Goal: Transaction & Acquisition: Purchase product/service

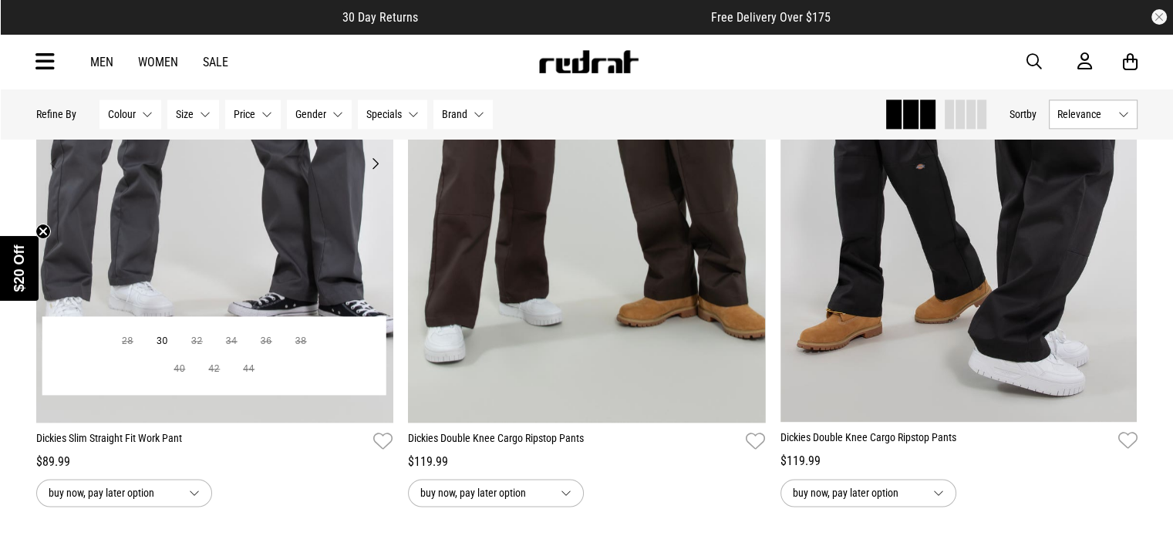
scroll to position [2196, 0]
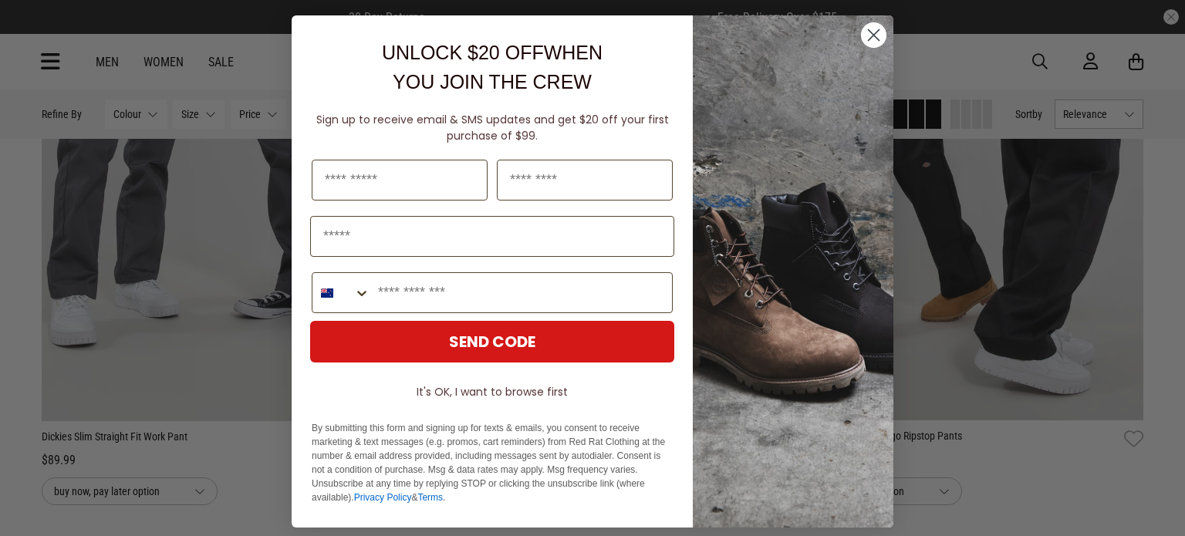
click at [869, 36] on icon "Close dialog" at bounding box center [874, 35] width 11 height 11
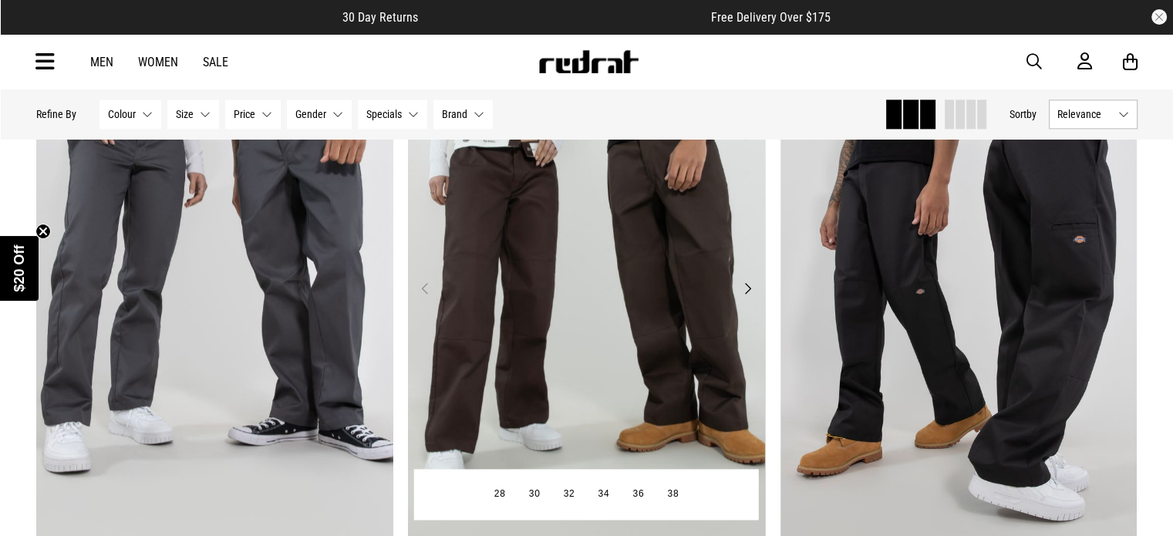
scroll to position [2058, 0]
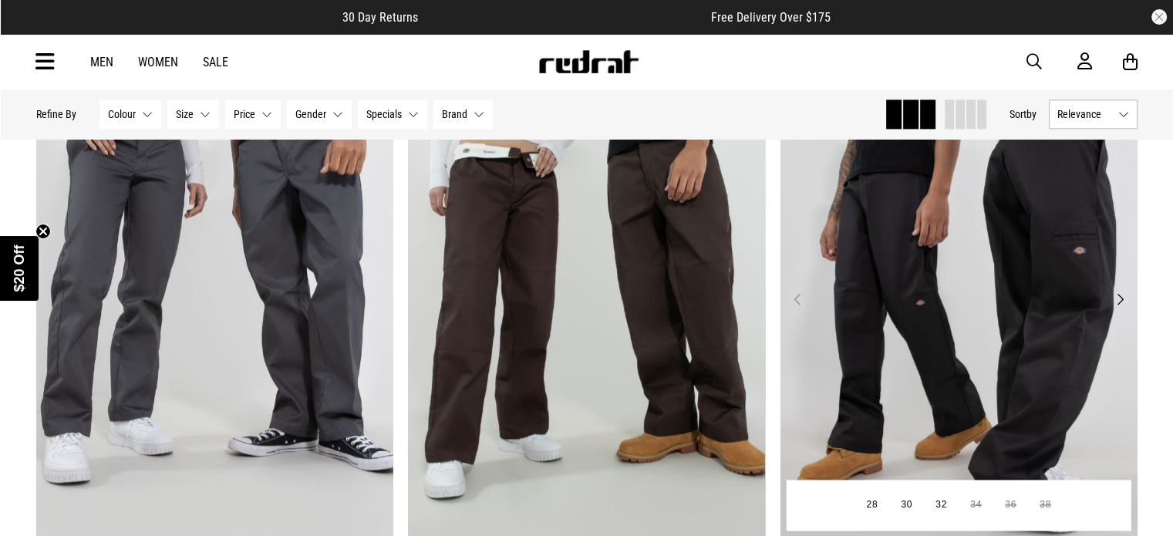
click at [1120, 295] on button "Next" at bounding box center [1119, 299] width 19 height 19
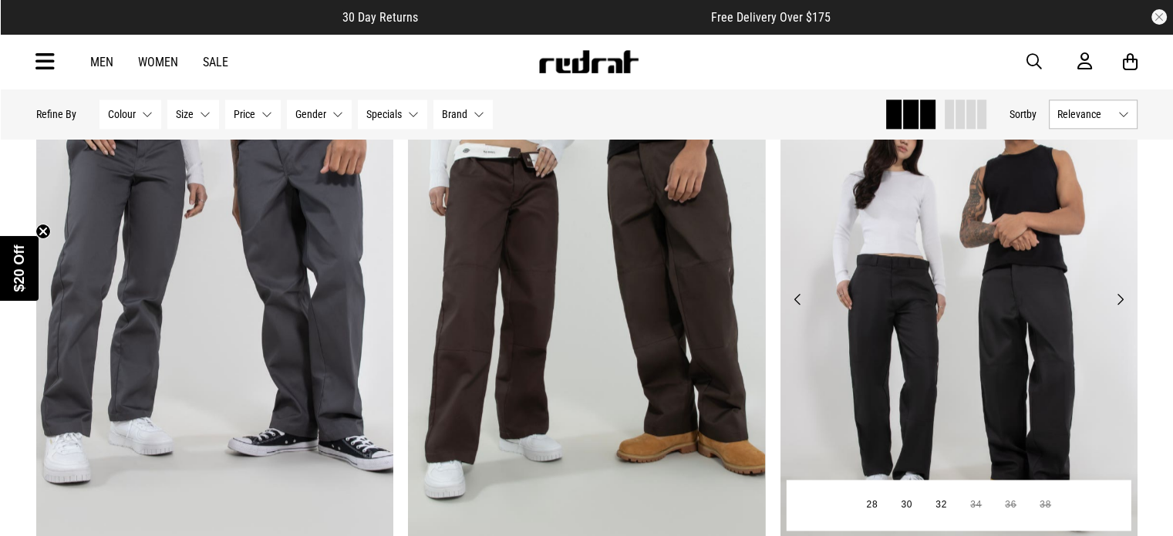
click at [1120, 295] on button "Next" at bounding box center [1119, 299] width 19 height 19
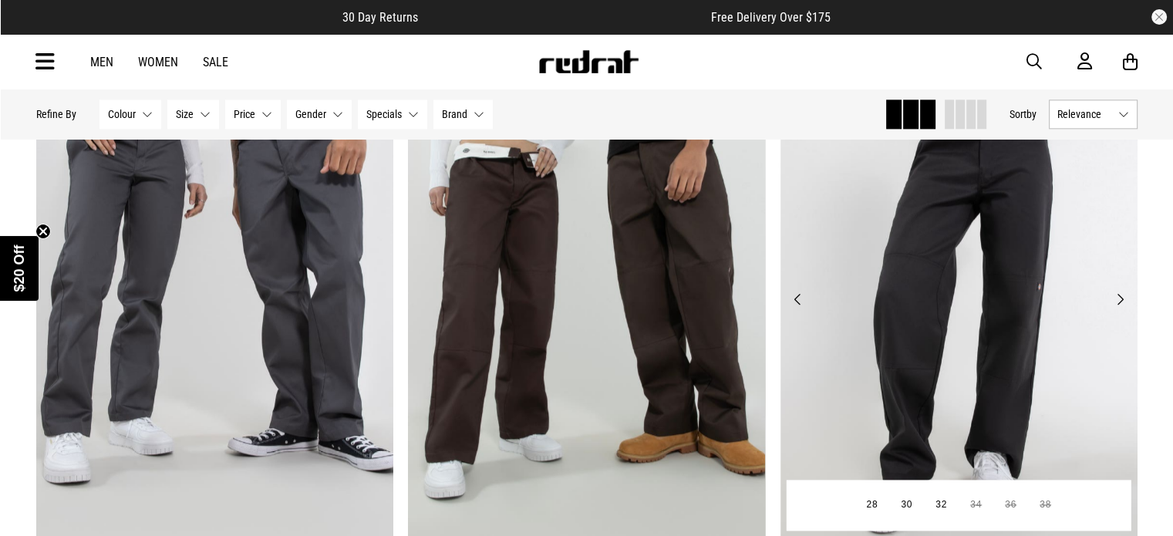
click at [1120, 295] on button "Next" at bounding box center [1119, 299] width 19 height 19
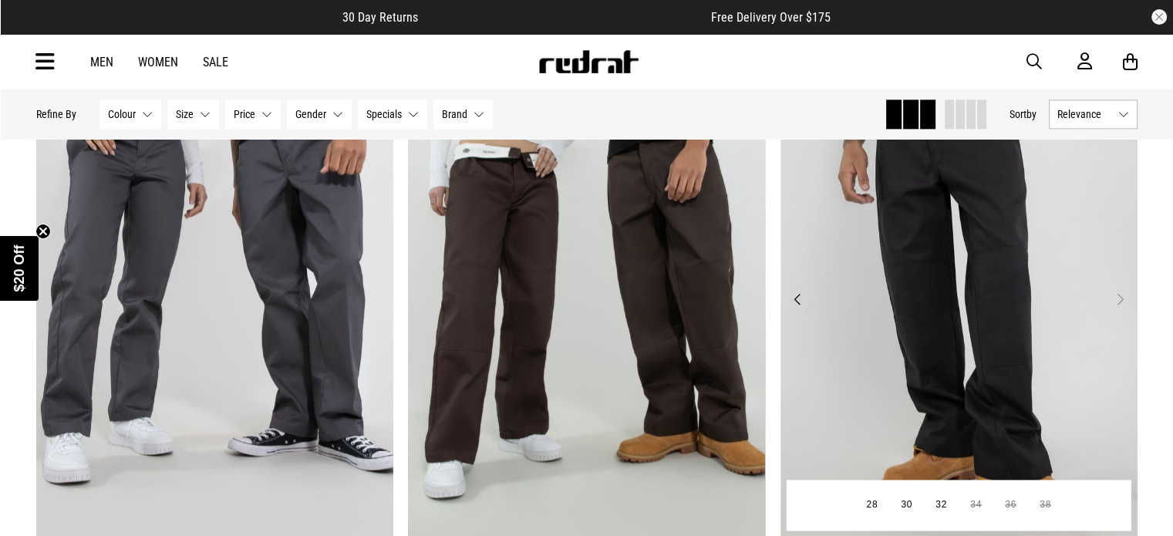
click at [1120, 295] on button "Next" at bounding box center [1119, 299] width 19 height 19
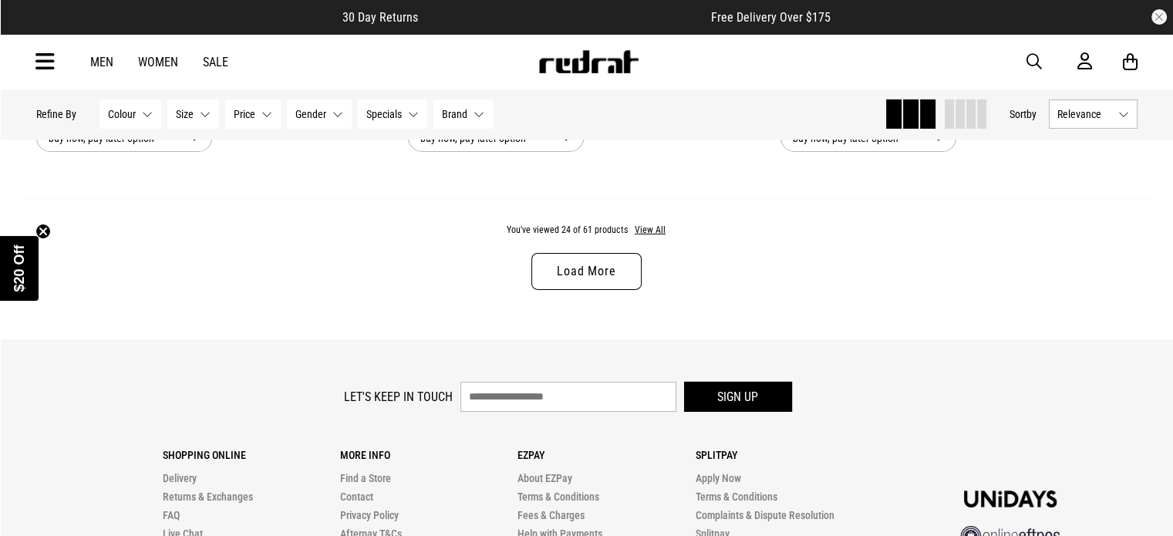
scroll to position [4971, 0]
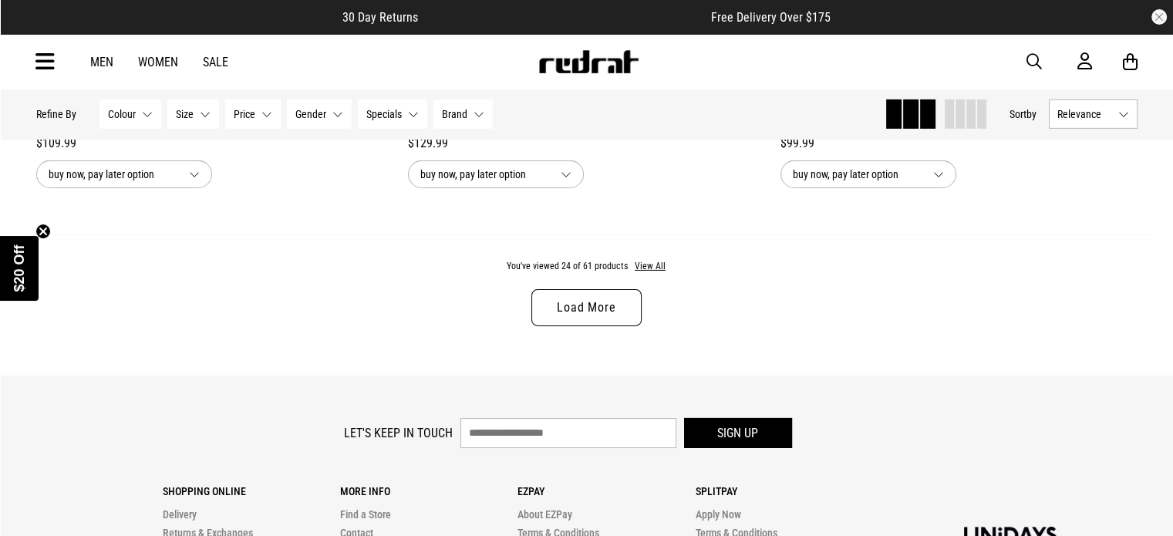
click at [570, 313] on link "Load More" at bounding box center [587, 307] width 110 height 37
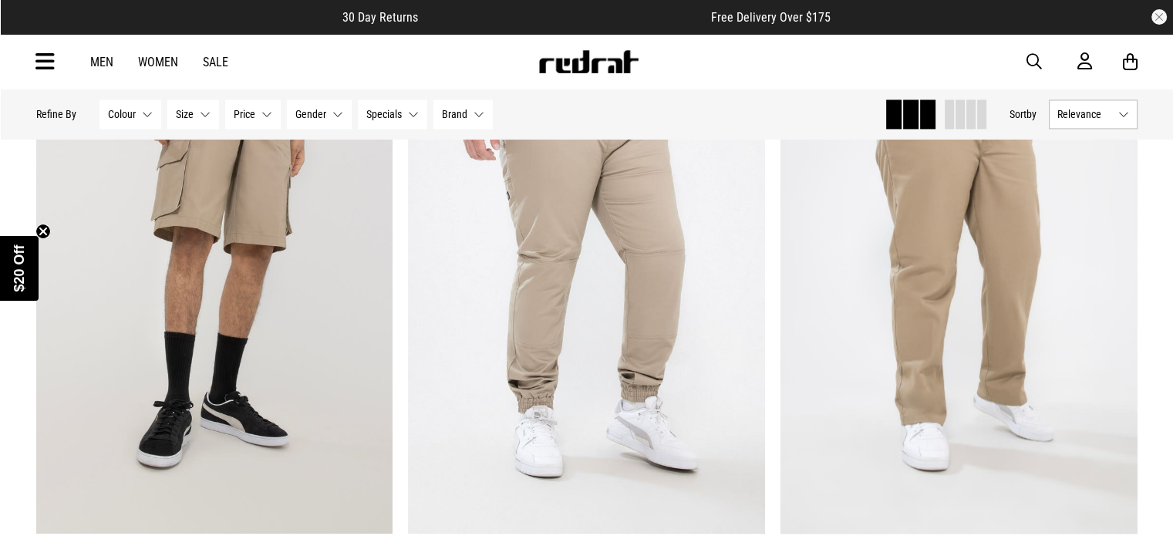
scroll to position [8165, 0]
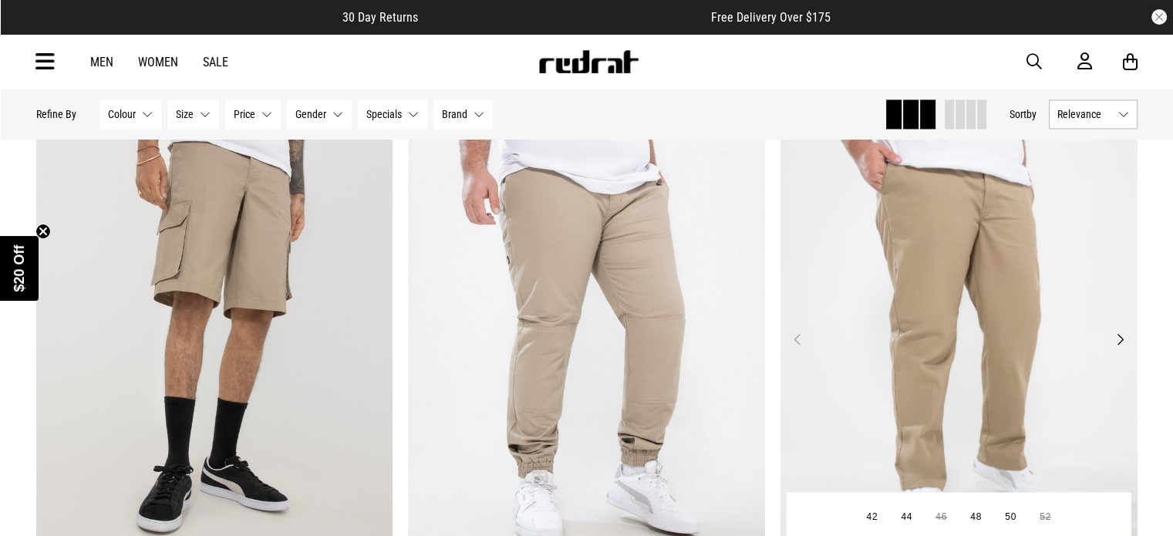
click at [1126, 348] on button "Next" at bounding box center [1119, 339] width 19 height 19
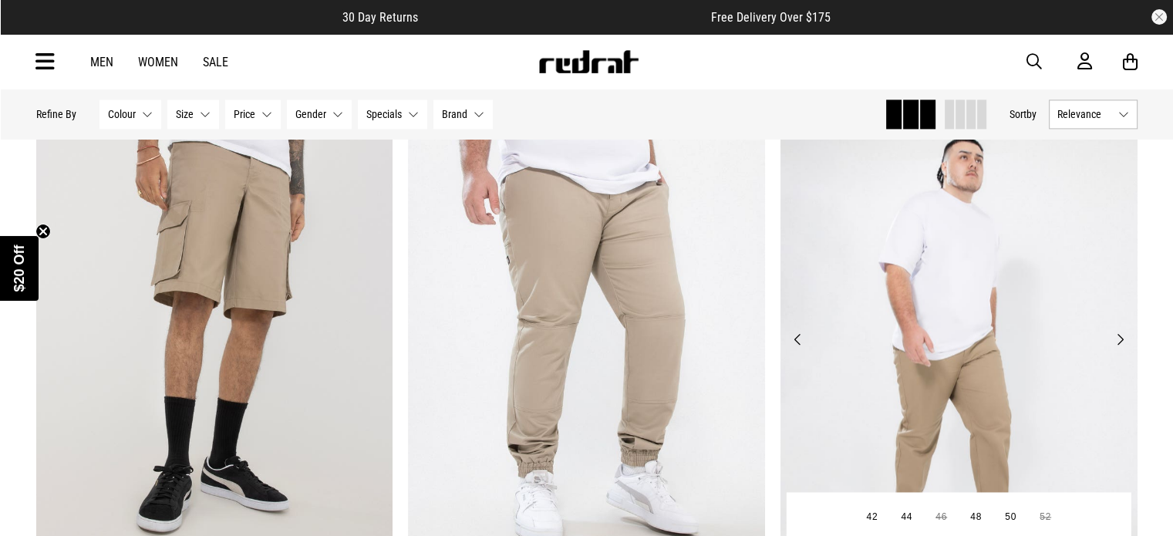
click at [1122, 348] on button "Next" at bounding box center [1119, 339] width 19 height 19
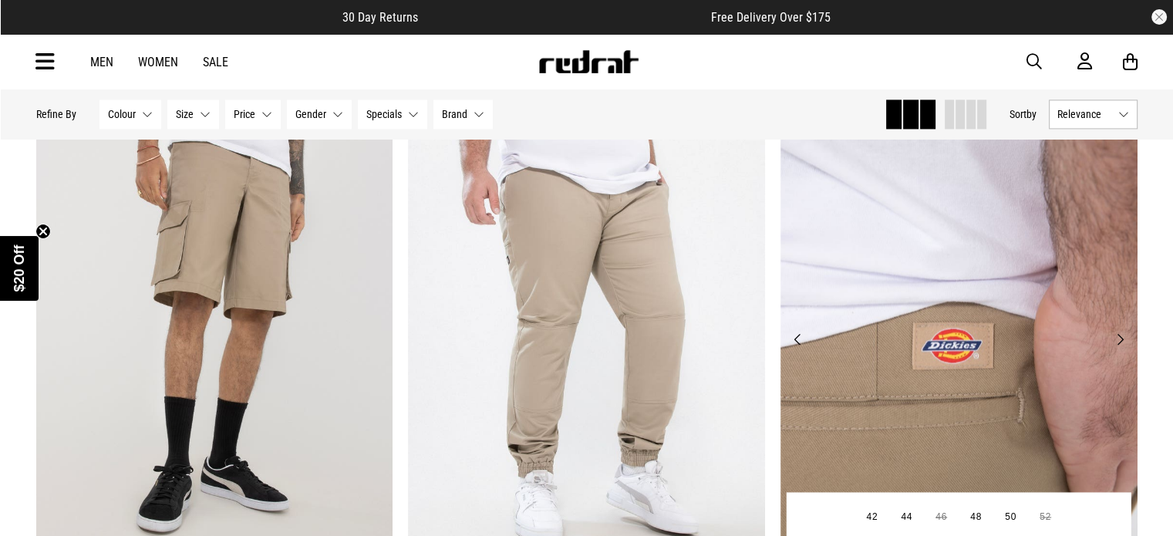
click at [1122, 348] on button "Next" at bounding box center [1119, 339] width 19 height 19
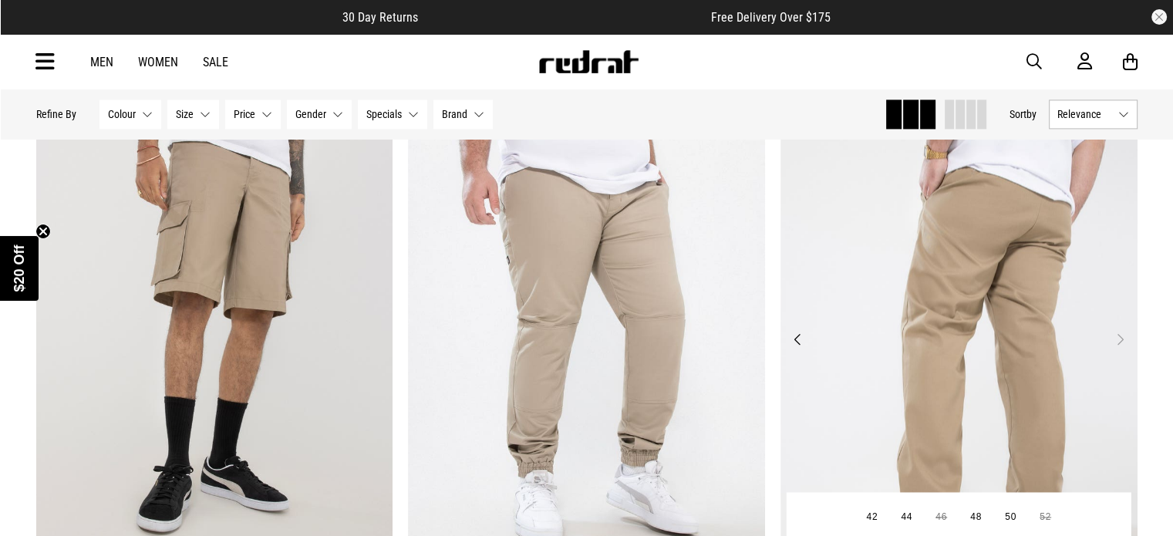
click at [1122, 348] on button "Next" at bounding box center [1119, 339] width 19 height 19
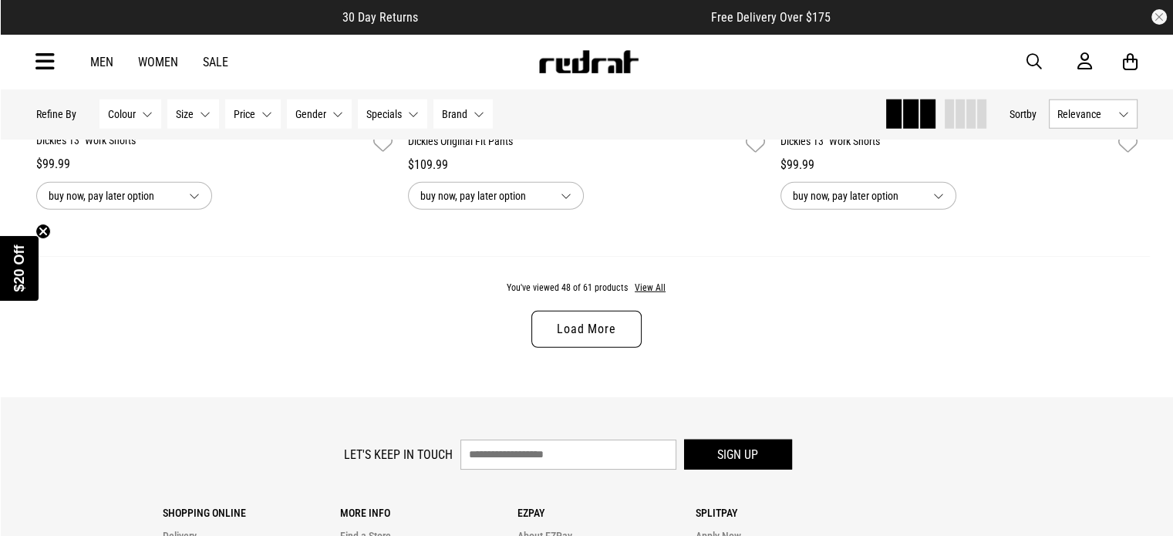
scroll to position [9870, 0]
click at [596, 346] on link "Load More" at bounding box center [587, 327] width 110 height 37
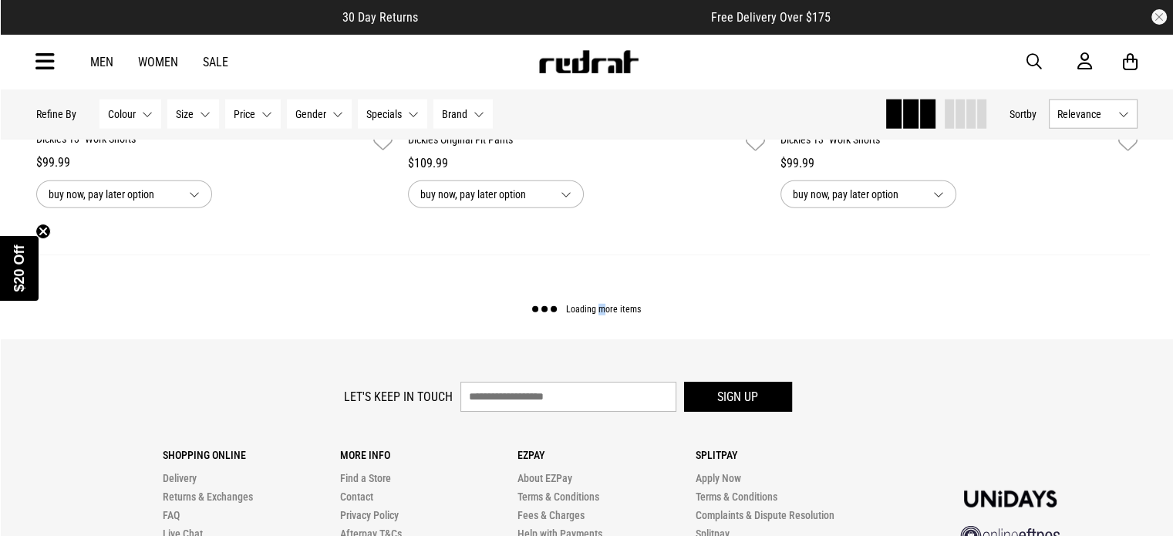
click at [596, 340] on div "Loading more items" at bounding box center [587, 298] width 1126 height 86
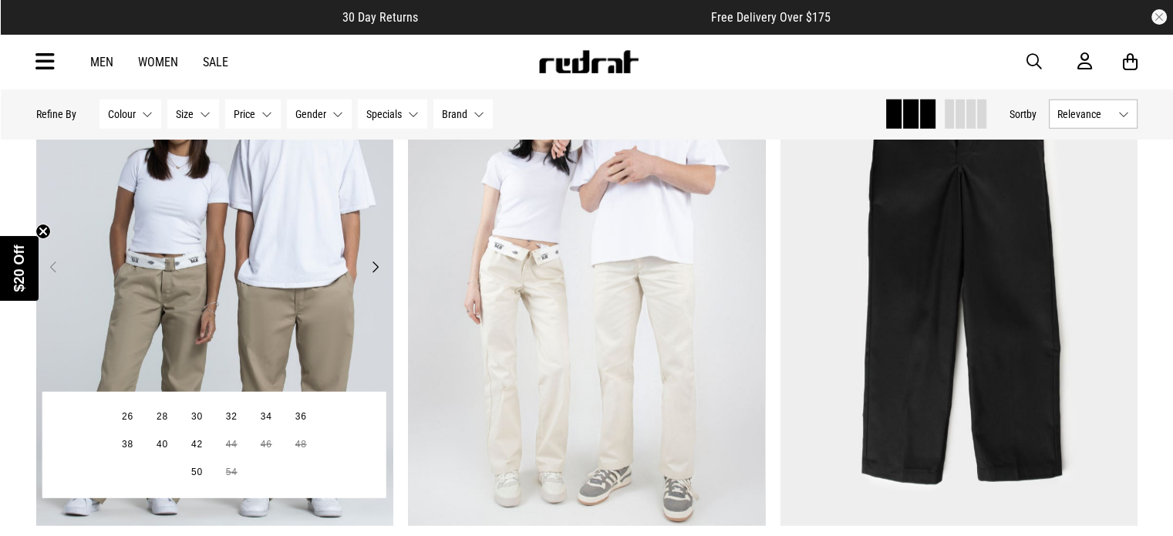
scroll to position [10082, 0]
click at [375, 277] on button "Next" at bounding box center [375, 268] width 19 height 19
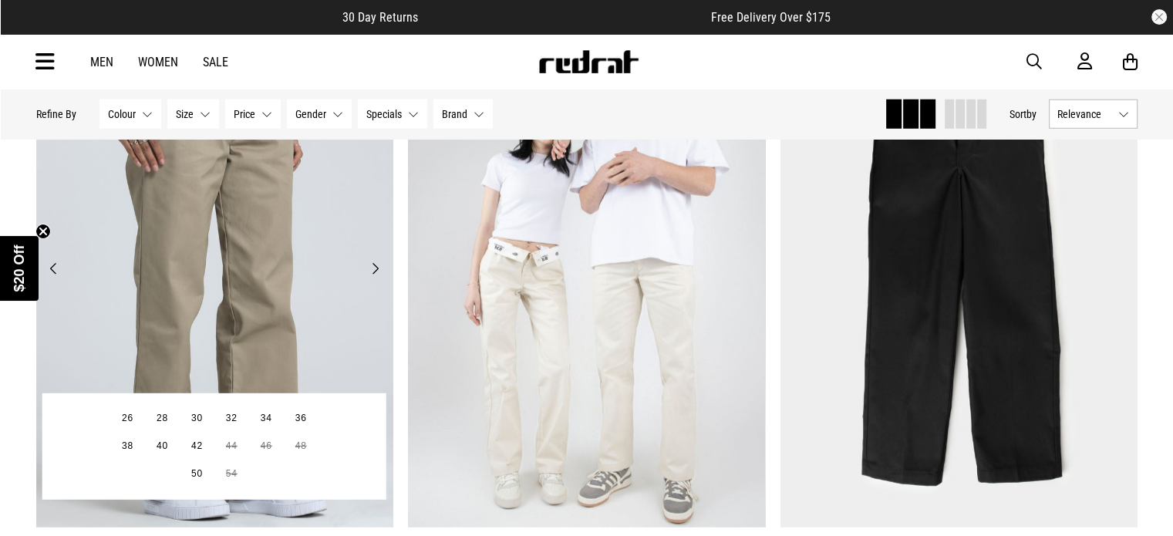
click at [375, 277] on button "Next" at bounding box center [375, 268] width 19 height 19
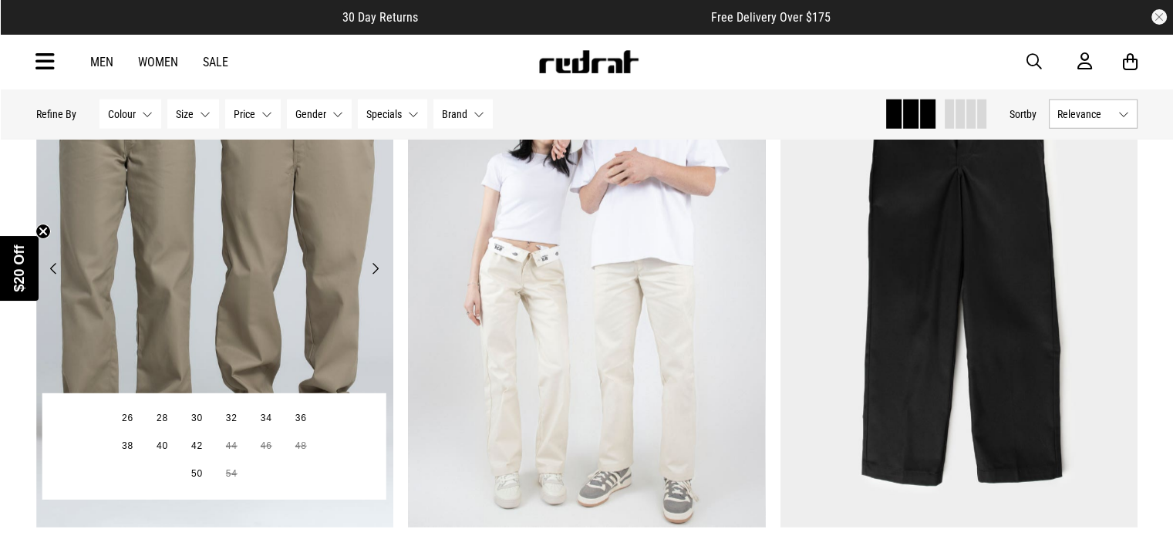
click at [375, 277] on button "Next" at bounding box center [375, 268] width 19 height 19
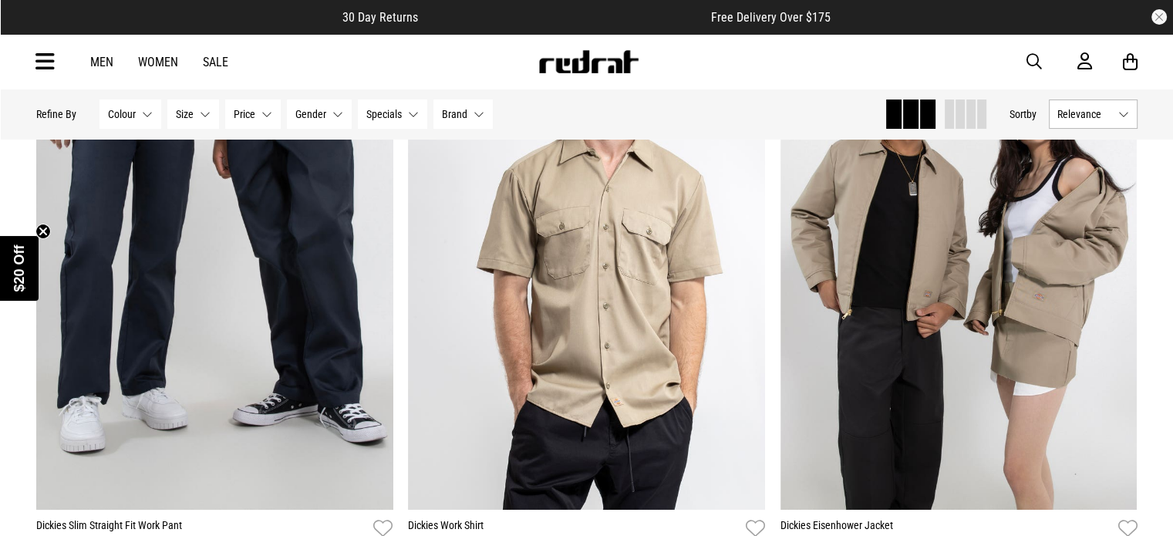
scroll to position [11916, 0]
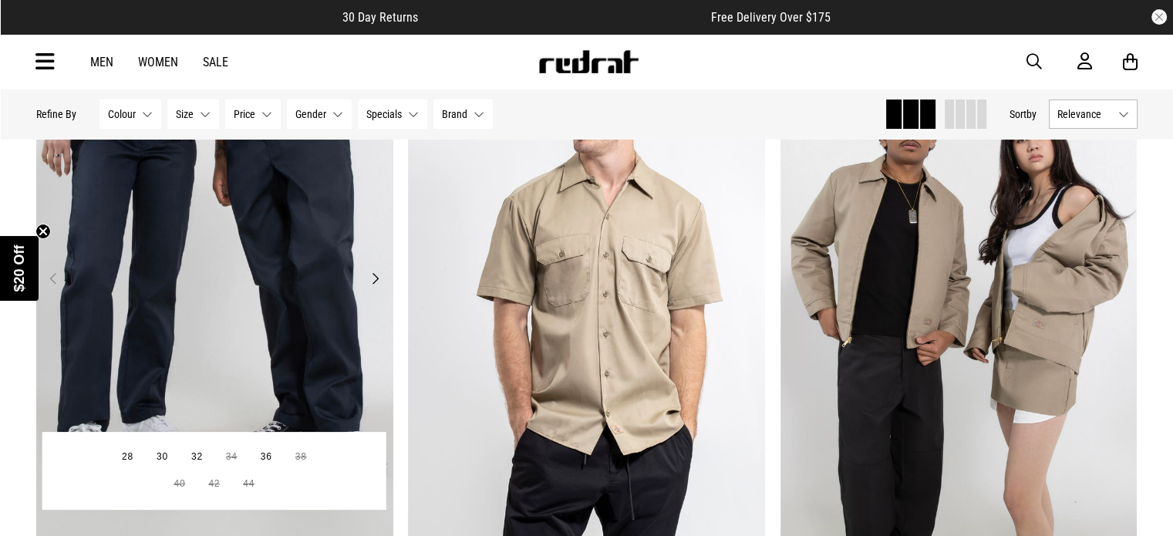
click at [380, 288] on button "Next" at bounding box center [375, 278] width 19 height 19
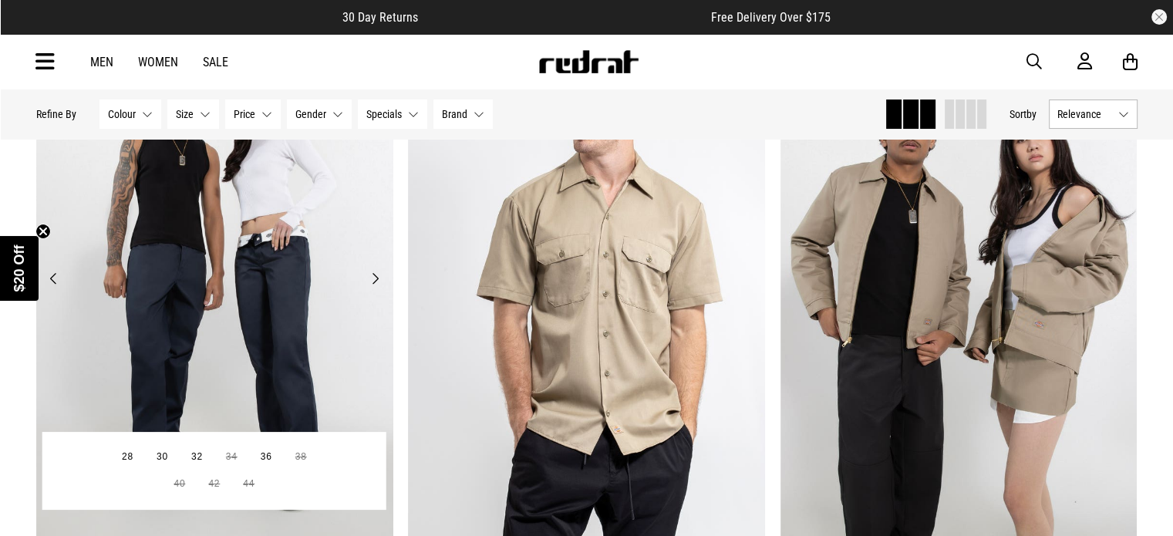
click at [376, 288] on button "Next" at bounding box center [375, 278] width 19 height 19
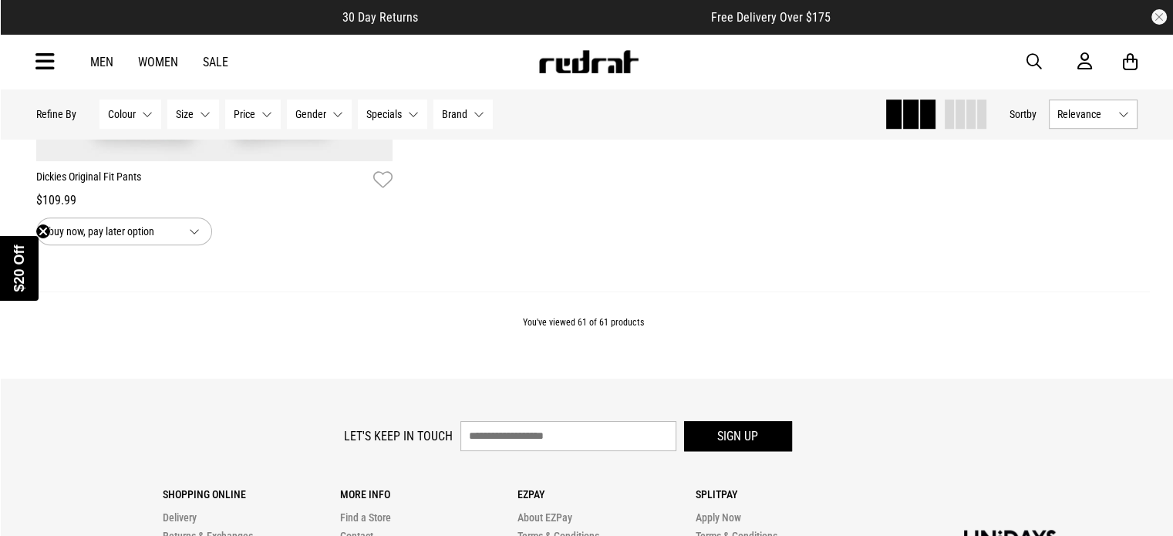
scroll to position [12918, 0]
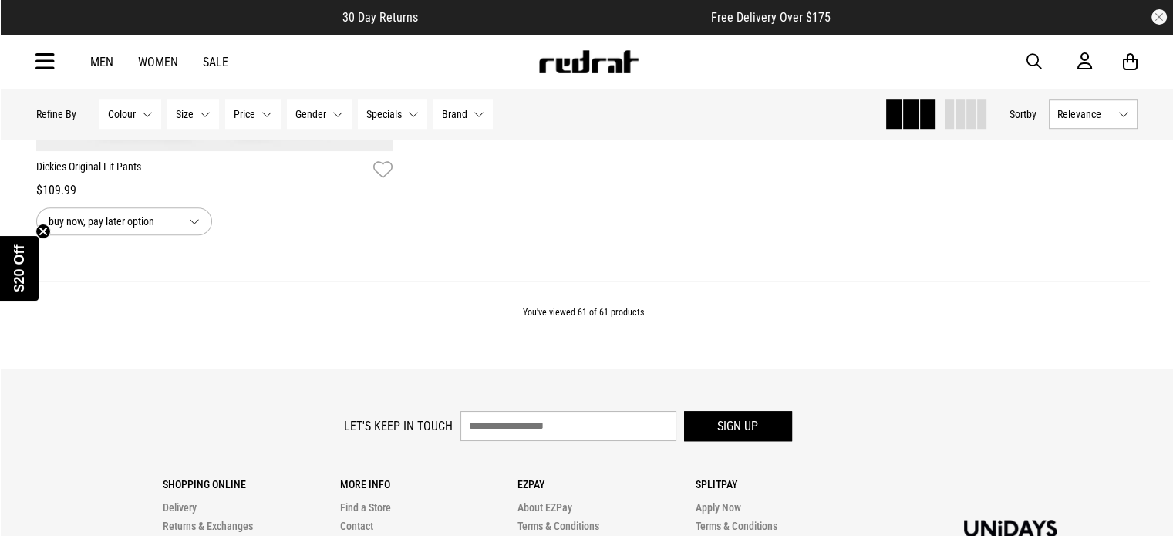
click at [188, 111] on span "Size" at bounding box center [185, 114] width 18 height 12
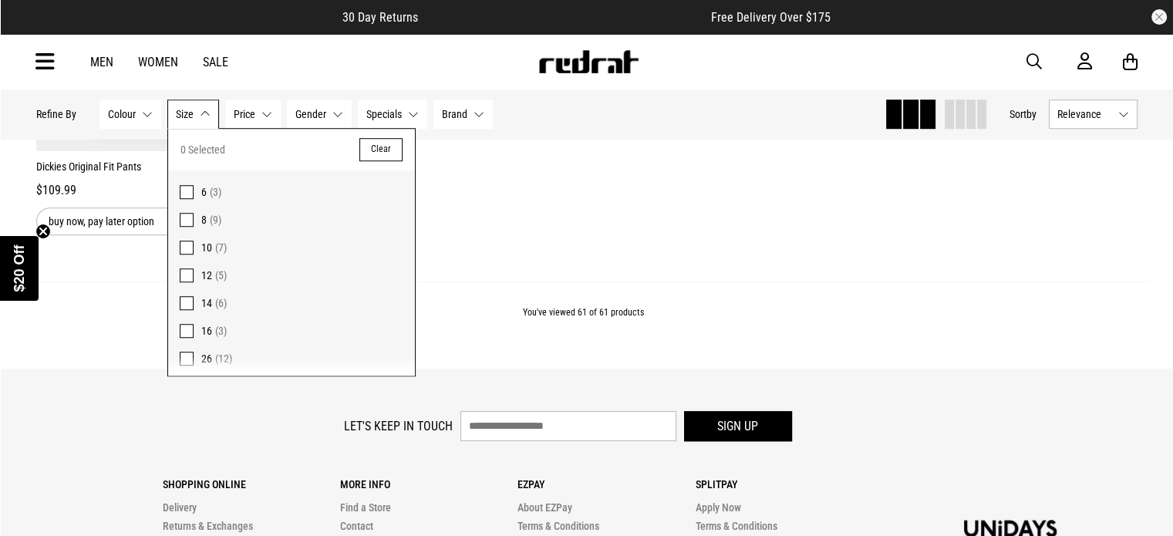
click at [189, 119] on span "Size" at bounding box center [185, 114] width 18 height 12
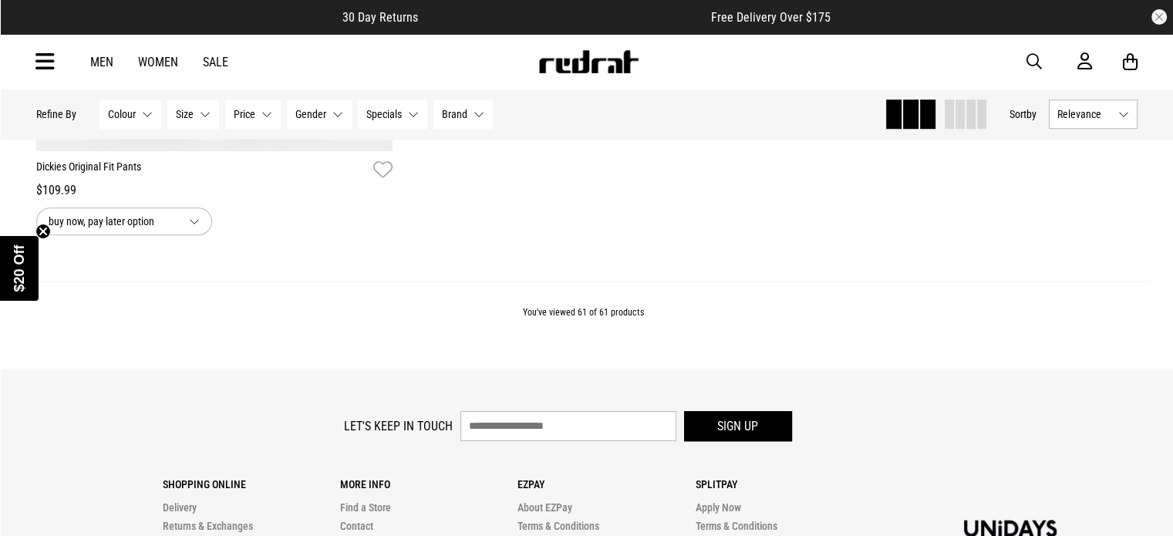
click at [115, 119] on span "Colour" at bounding box center [122, 114] width 28 height 12
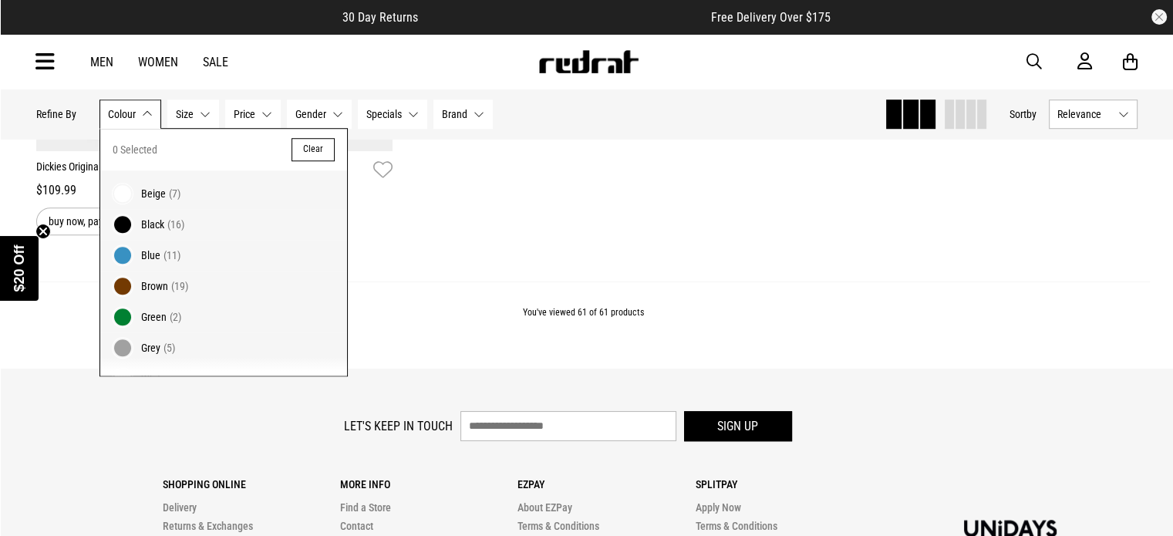
click at [115, 221] on span at bounding box center [123, 225] width 22 height 22
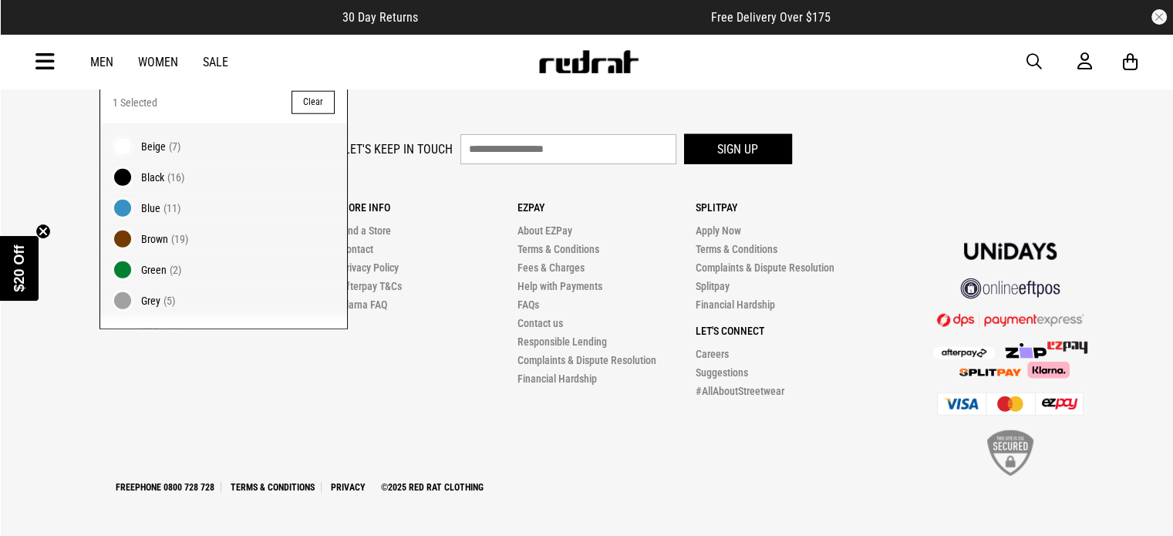
scroll to position [3995, 0]
click at [418, 99] on footer "Let's keep in touch Sign up Shopping Online Delivery Returns & Exchanges FAQ Li…" at bounding box center [586, 314] width 1173 height 444
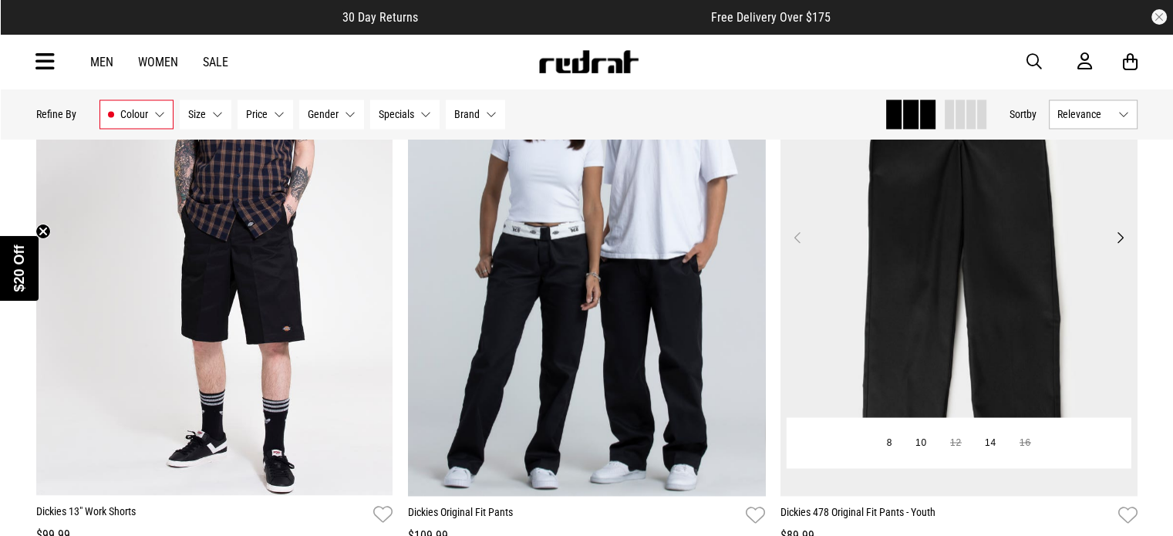
scroll to position [2753, 0]
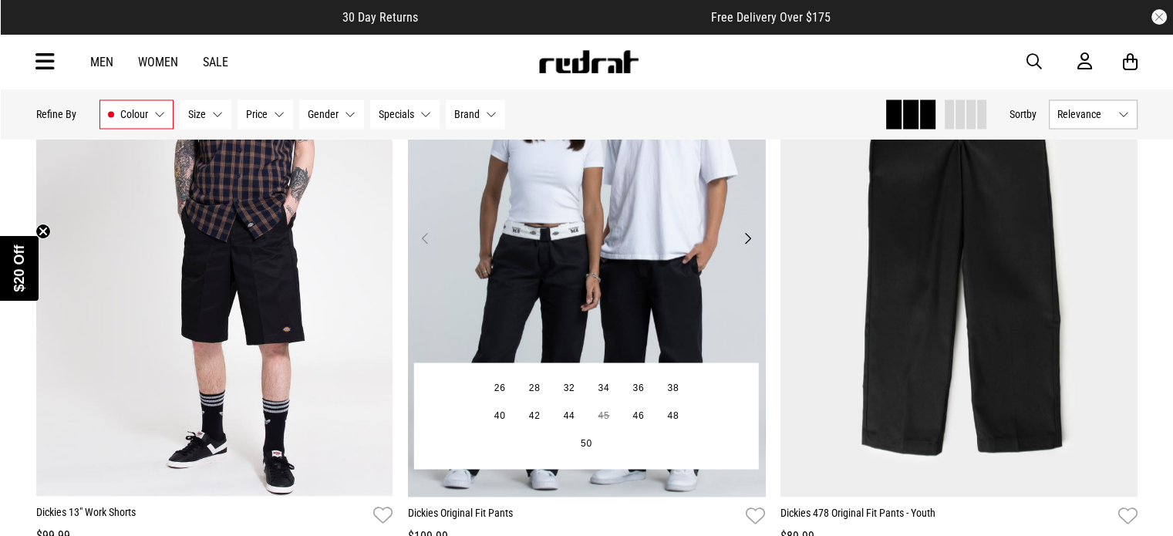
click at [747, 239] on button "Next" at bounding box center [747, 237] width 19 height 19
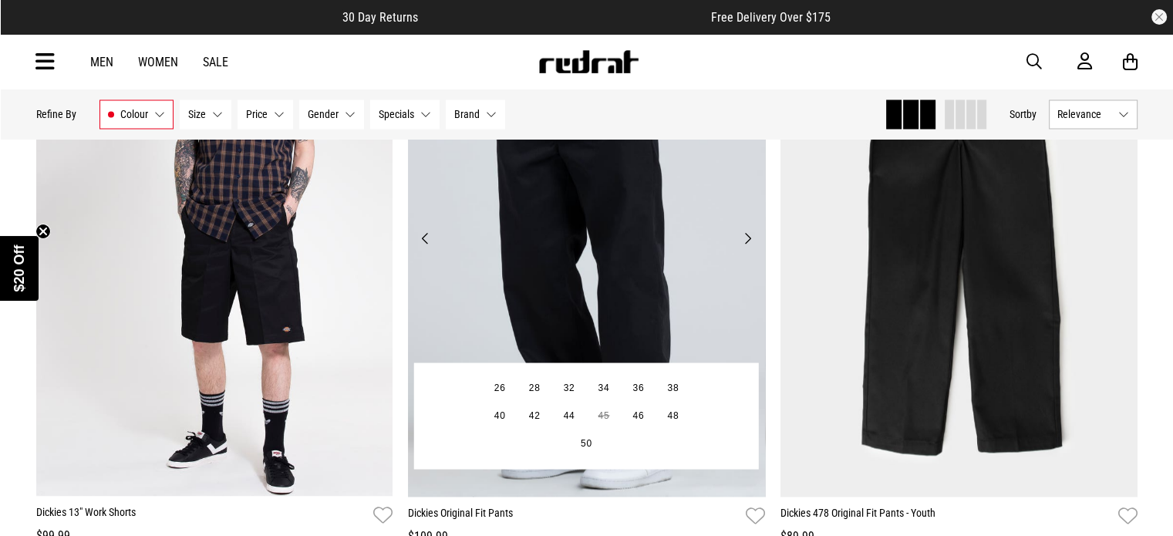
click at [747, 239] on button "Next" at bounding box center [747, 237] width 19 height 19
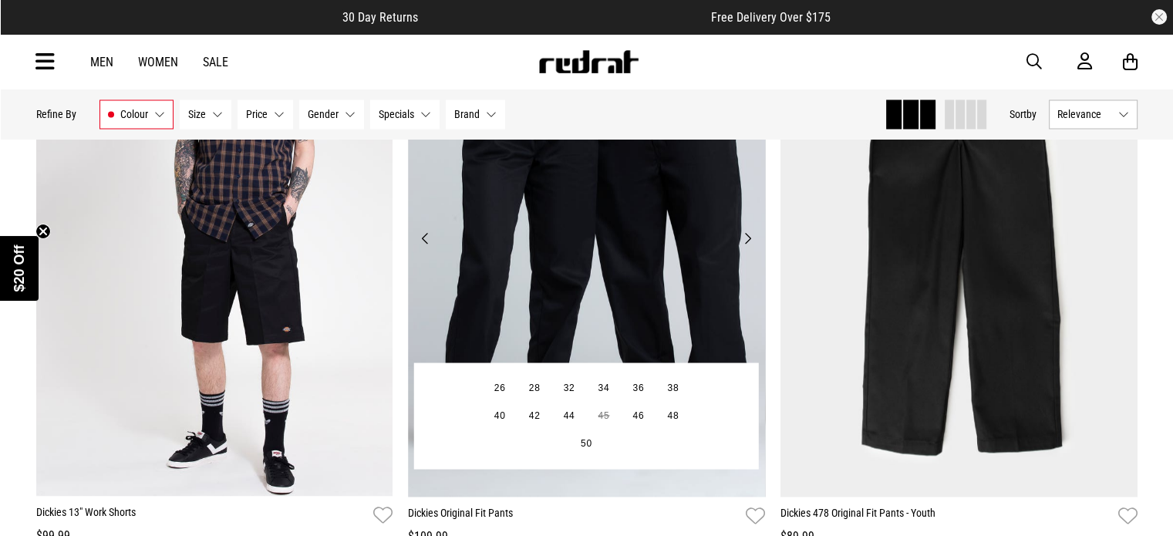
click at [747, 239] on button "Next" at bounding box center [747, 237] width 19 height 19
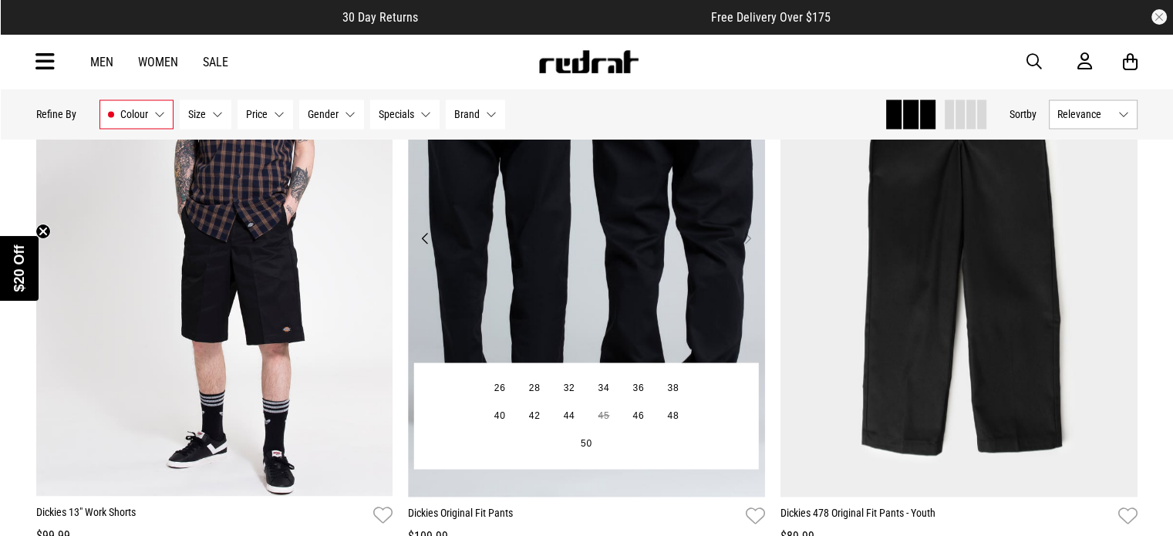
click at [747, 239] on button "Next" at bounding box center [747, 237] width 19 height 19
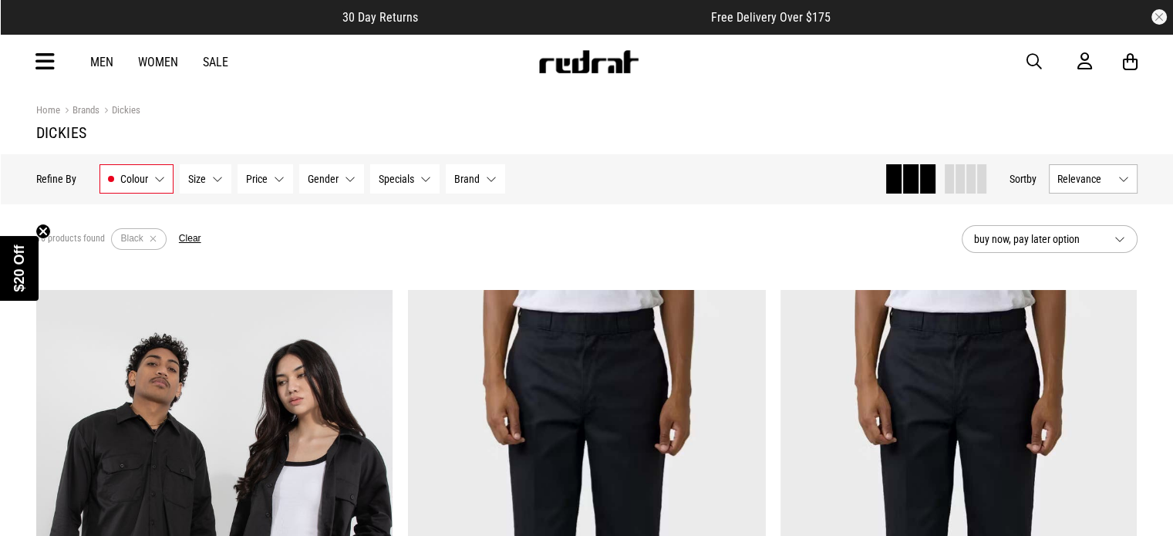
click at [1031, 62] on span "button" at bounding box center [1034, 61] width 15 height 19
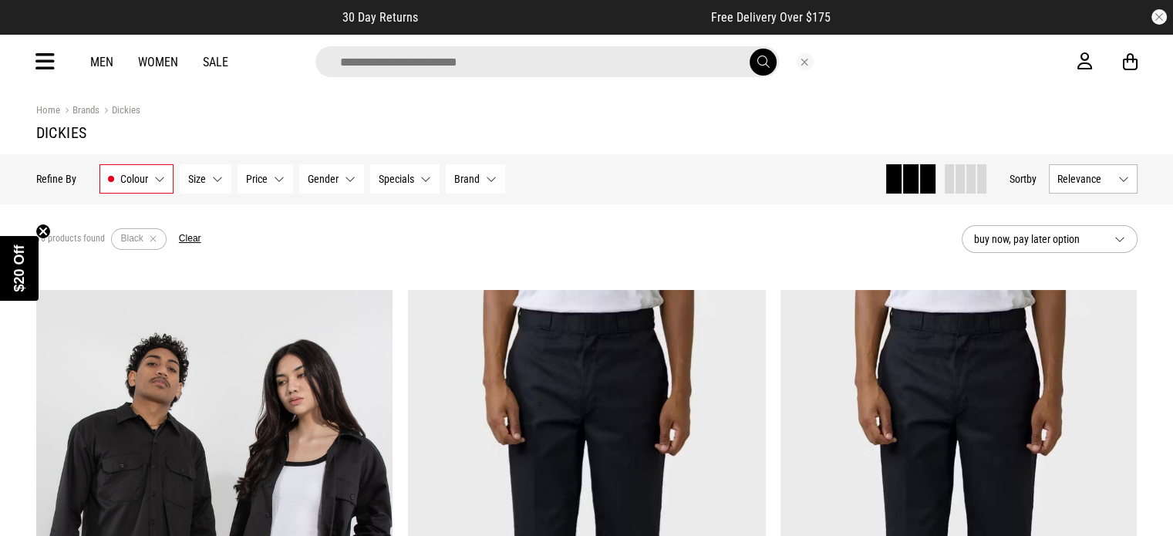
click at [525, 49] on input "search" at bounding box center [548, 61] width 464 height 31
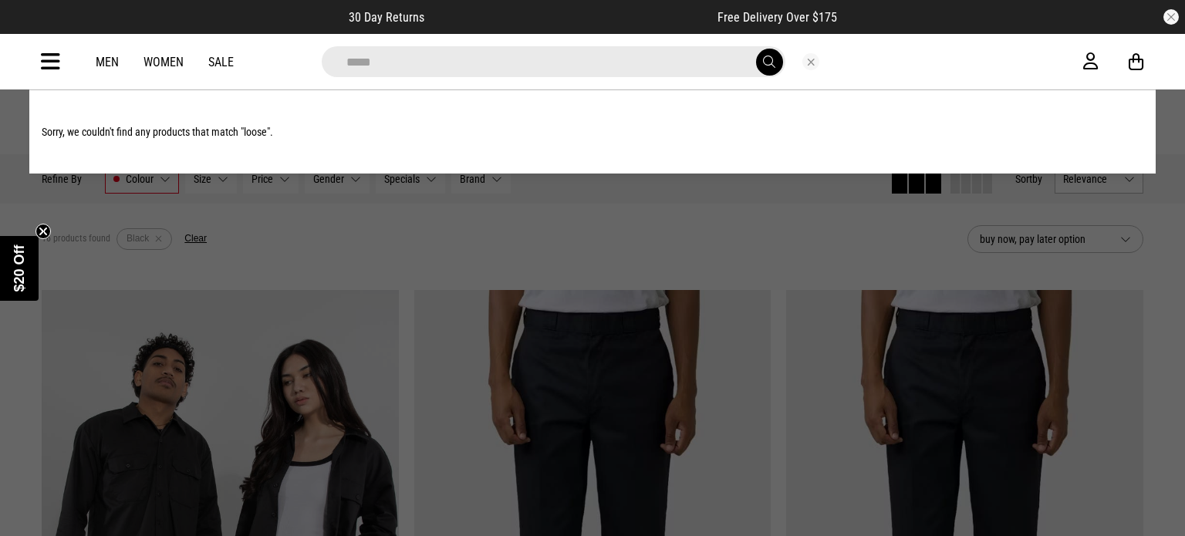
type input "****"
